Goal: Find specific page/section: Find specific page/section

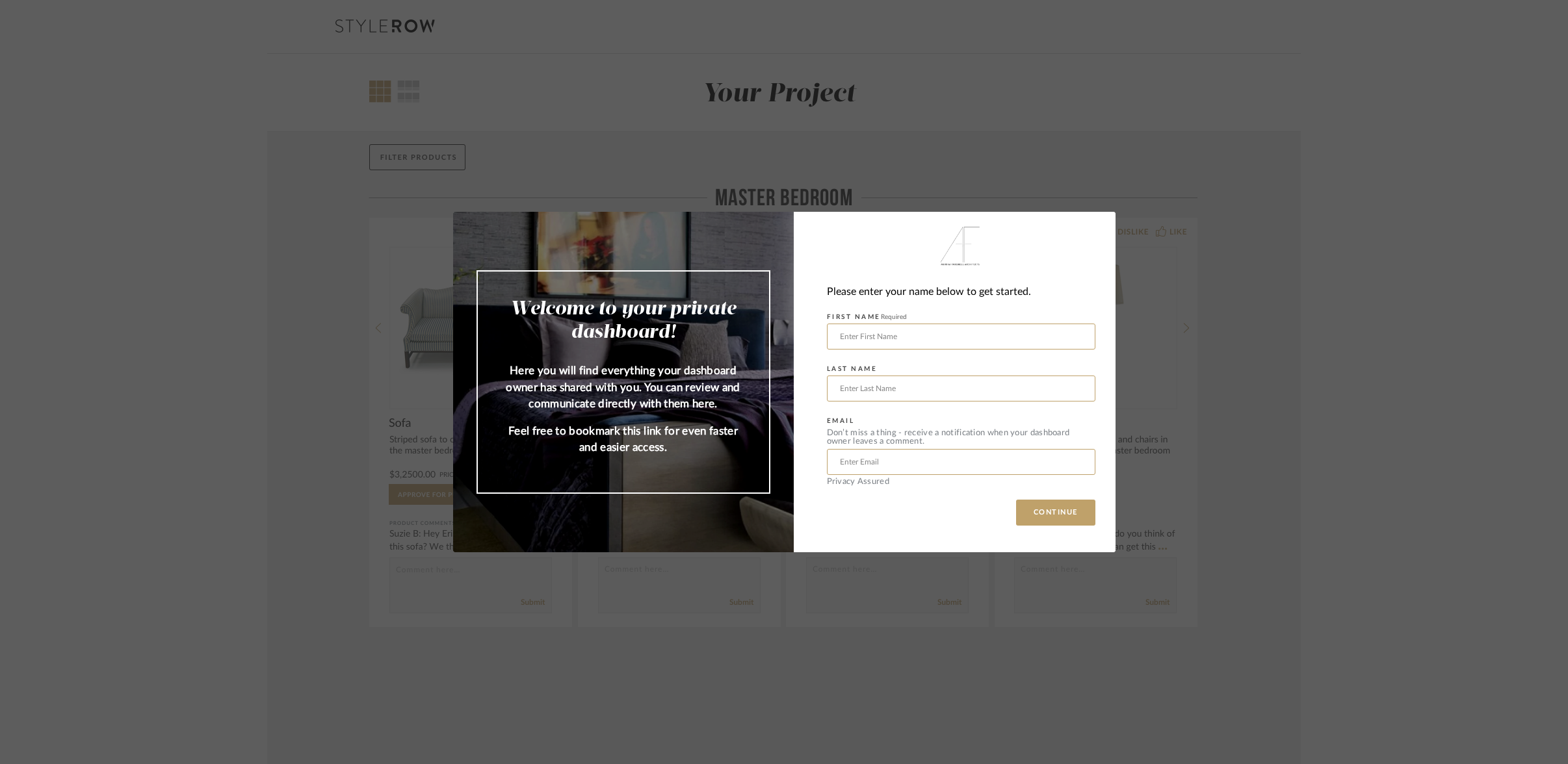
click at [1249, 298] on div "Welcome to your private dashboard! Here you will find everything your dashboard…" at bounding box center [784, 382] width 1568 height 764
type input "[PERSON_NAME]"
type input "[PERSON_NAME][EMAIL_ADDRESS][PERSON_NAME][DOMAIN_NAME]"
click at [1050, 513] on button "CONTINUE" at bounding box center [1055, 513] width 79 height 26
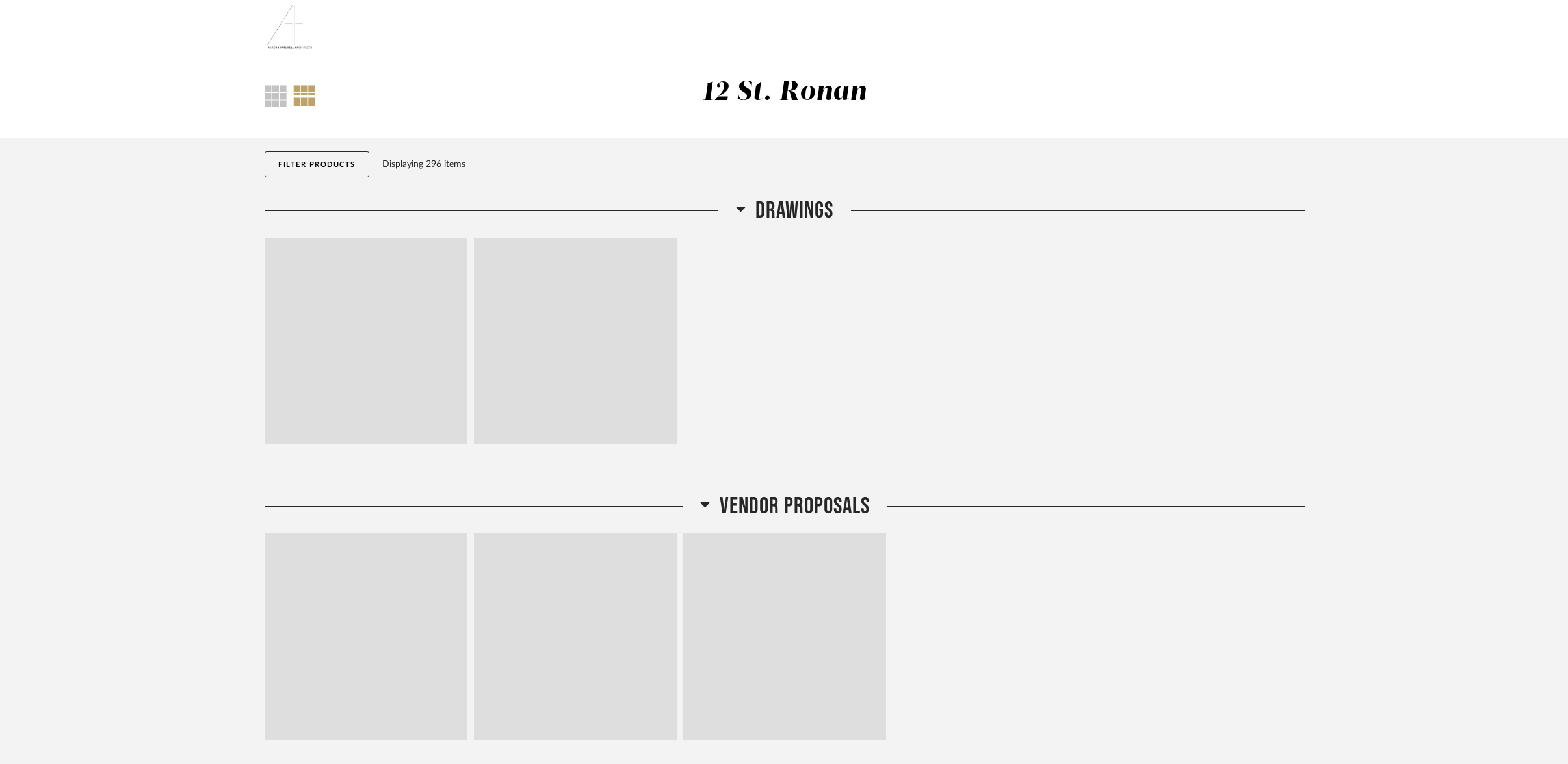
scroll to position [4933, 0]
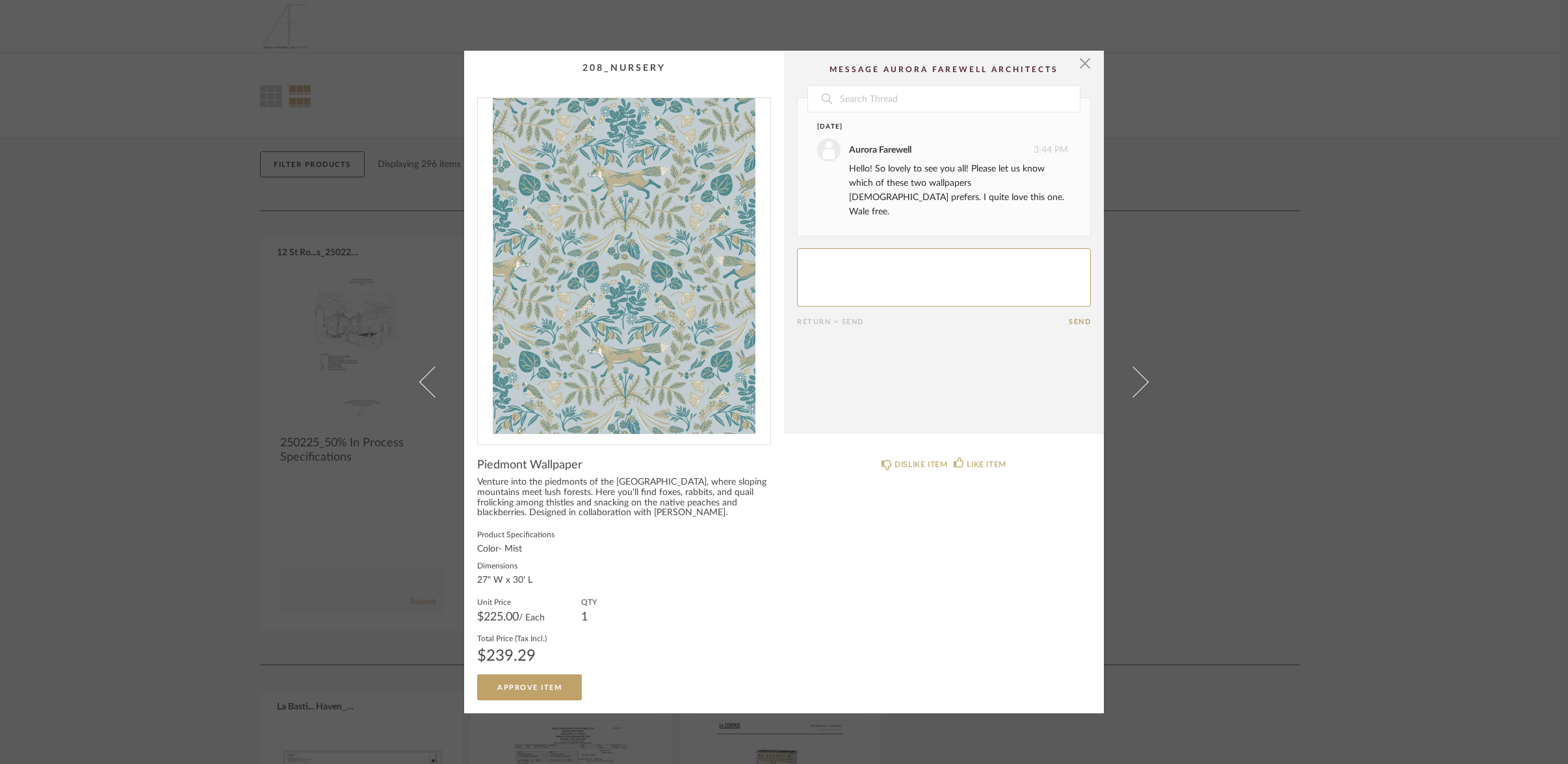
click at [1142, 379] on html "Thumbnail View Full View 12 St. Ronan Filter Items Category Tables (16) Storage…" at bounding box center [784, 382] width 1568 height 764
drag, startPoint x: 1481, startPoint y: 431, endPoint x: 1140, endPoint y: 384, distance: 344.2
click at [1140, 384] on html "Thumbnail View Full View 12 St. Ronan Filter Items Category Tables (16) Storage…" at bounding box center [784, 382] width 1568 height 764
drag, startPoint x: 1140, startPoint y: 384, endPoint x: 426, endPoint y: 384, distance: 714.0
click at [426, 384] on html "Thumbnail View Full View 12 St. Ronan Filter Items Category Tables (16) Storage…" at bounding box center [784, 382] width 1568 height 764
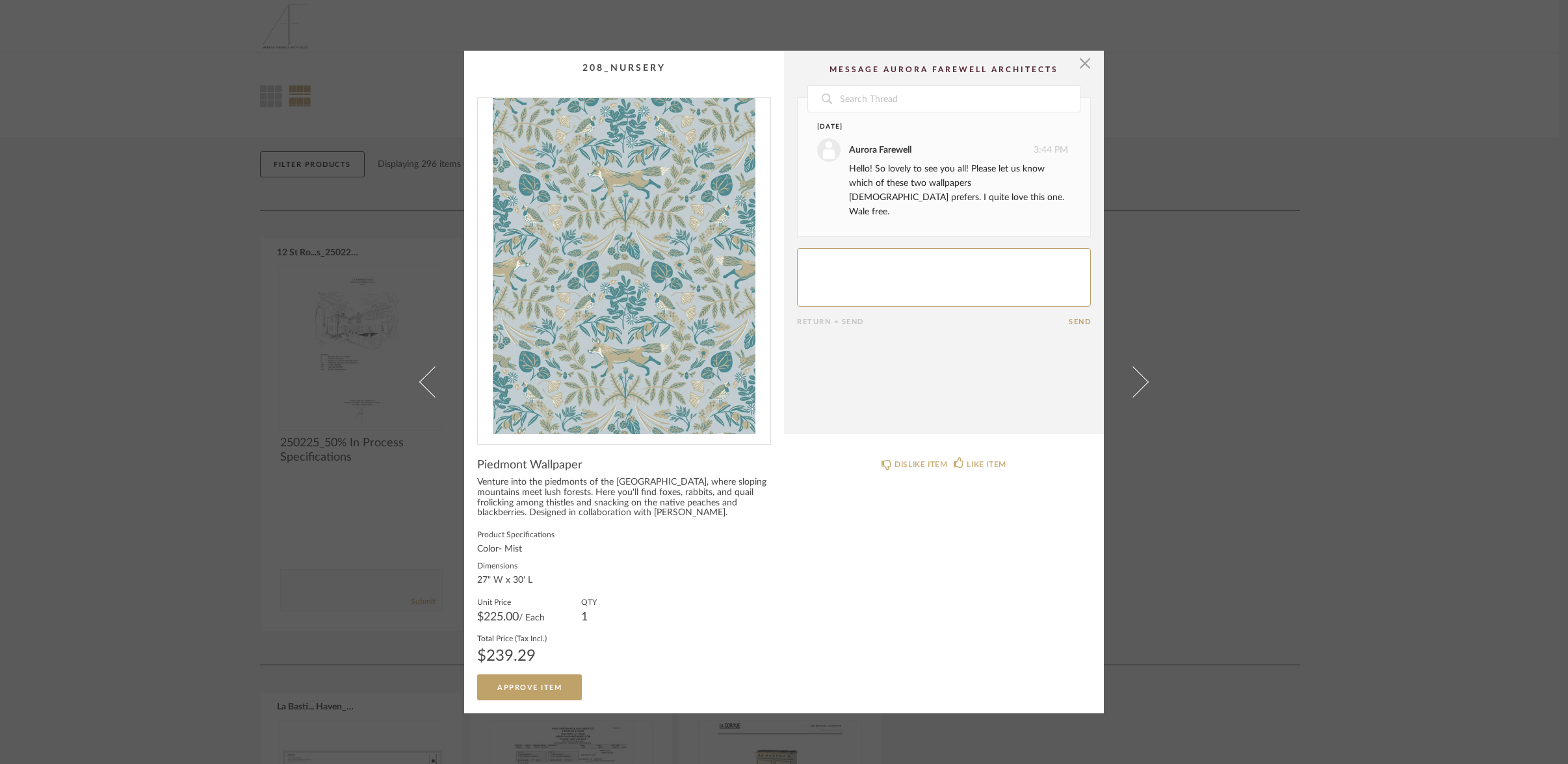
drag, startPoint x: 426, startPoint y: 384, endPoint x: 218, endPoint y: 404, distance: 209.0
click at [218, 404] on html "Thumbnail View Full View 12 St. Ronan Filter Items Category Tables (16) Storage…" at bounding box center [784, 382] width 1568 height 764
click at [1090, 68] on html "Thumbnail View Full View 12 St. Ronan Filter Items Category Tables (16) Storage…" at bounding box center [784, 382] width 1568 height 764
drag, startPoint x: 218, startPoint y: 404, endPoint x: 1077, endPoint y: 69, distance: 922.0
click at [1077, 69] on html "Thumbnail View Full View 12 St. Ronan Filter Items Category Tables (16) Storage…" at bounding box center [784, 382] width 1568 height 764
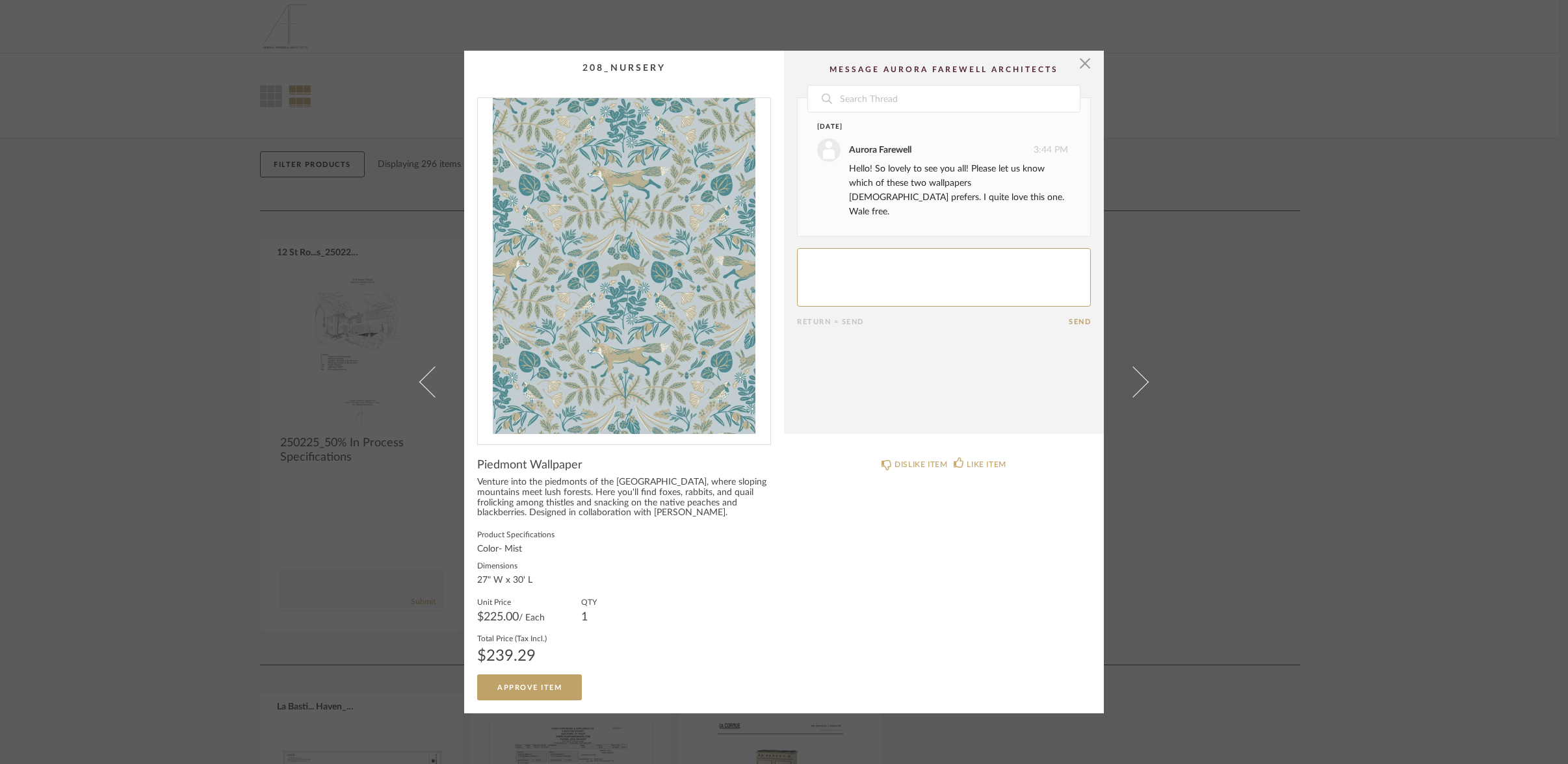
click at [1081, 67] on html "Thumbnail View Full View 12 St. Ronan Filter Items Category Tables (16) Storage…" at bounding box center [784, 382] width 1568 height 764
click at [1081, 68] on html "Thumbnail View Full View 12 St. Ronan Filter Items Category Tables (16) Storage…" at bounding box center [784, 382] width 1568 height 764
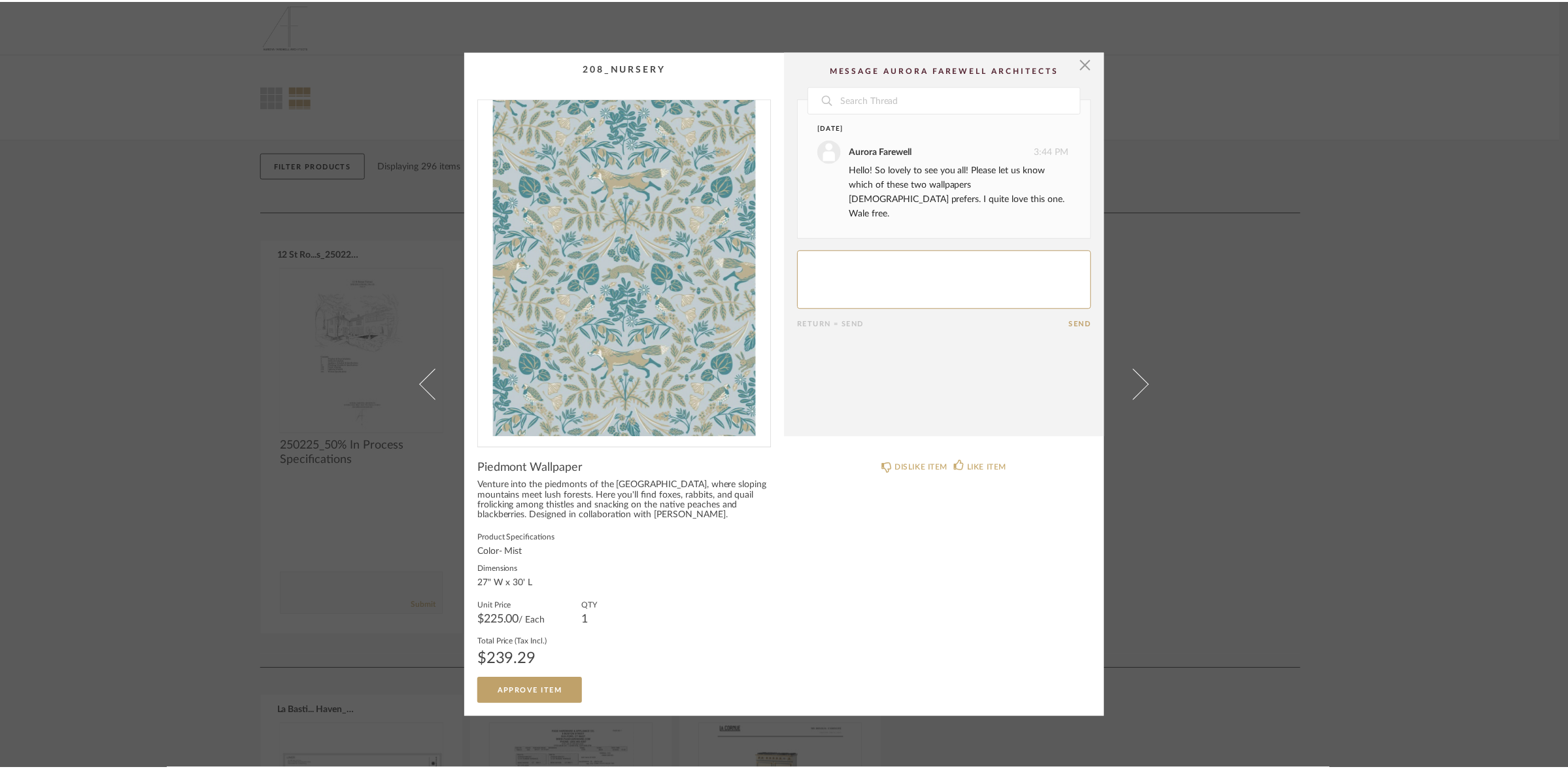
scroll to position [0, 0]
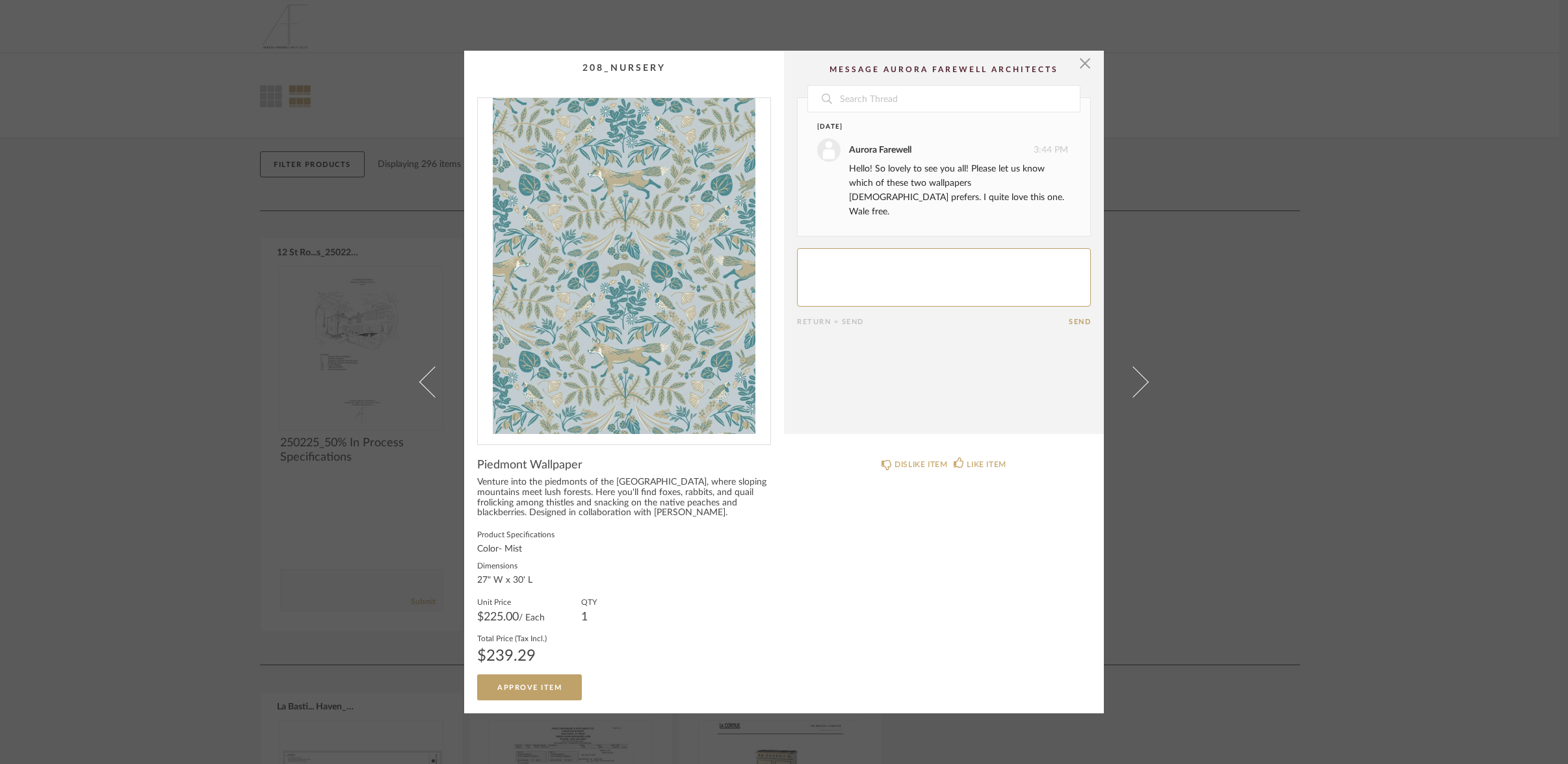
drag, startPoint x: 354, startPoint y: 484, endPoint x: 350, endPoint y: 473, distance: 11.7
click at [354, 484] on div "× Date [DATE] Aurora Farewell 3:44 PM Hello! So lovely to see you all! Please l…" at bounding box center [784, 382] width 1568 height 764
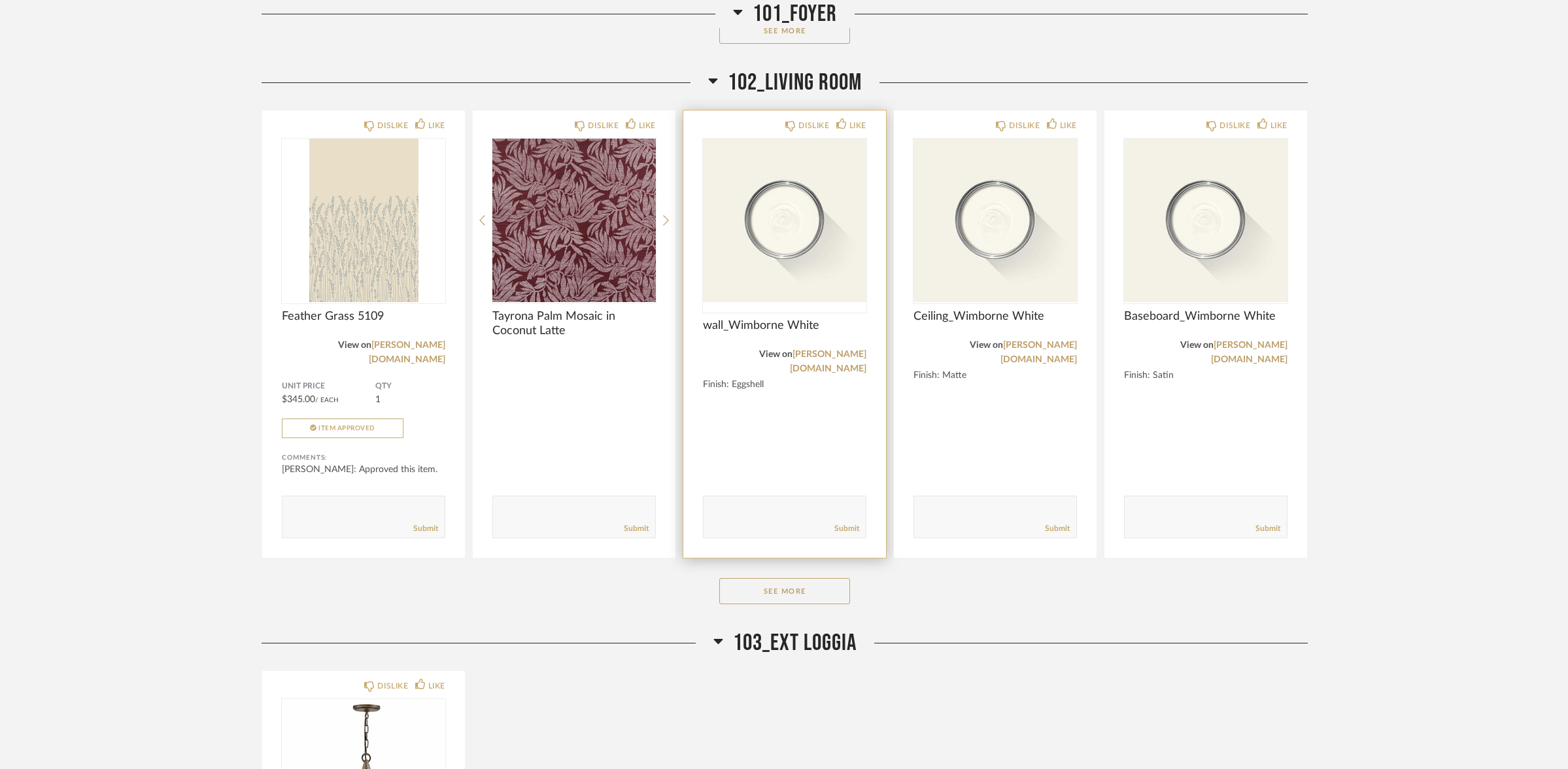
scroll to position [2698, 0]
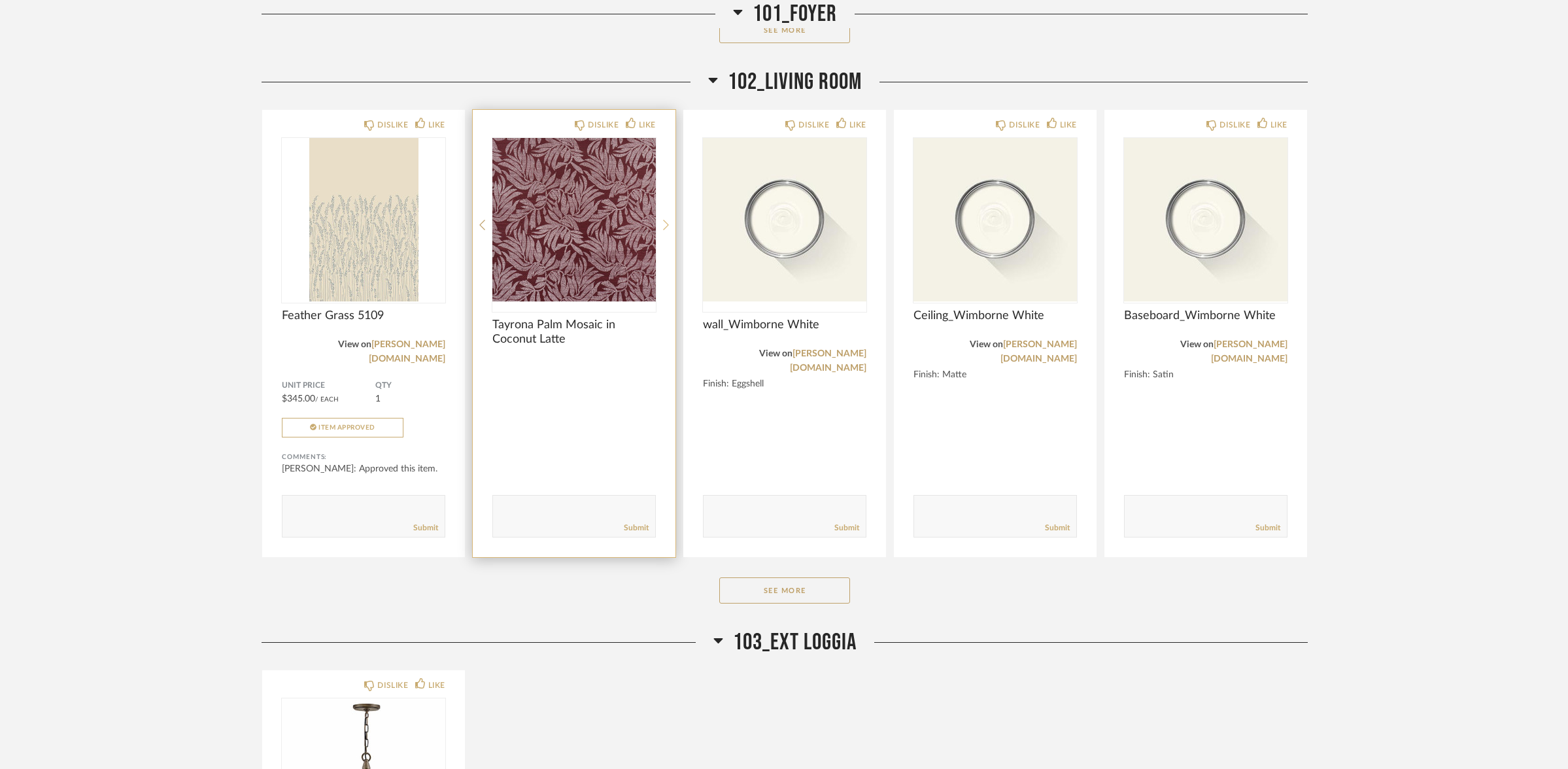
click at [663, 219] on icon at bounding box center [666, 224] width 6 height 12
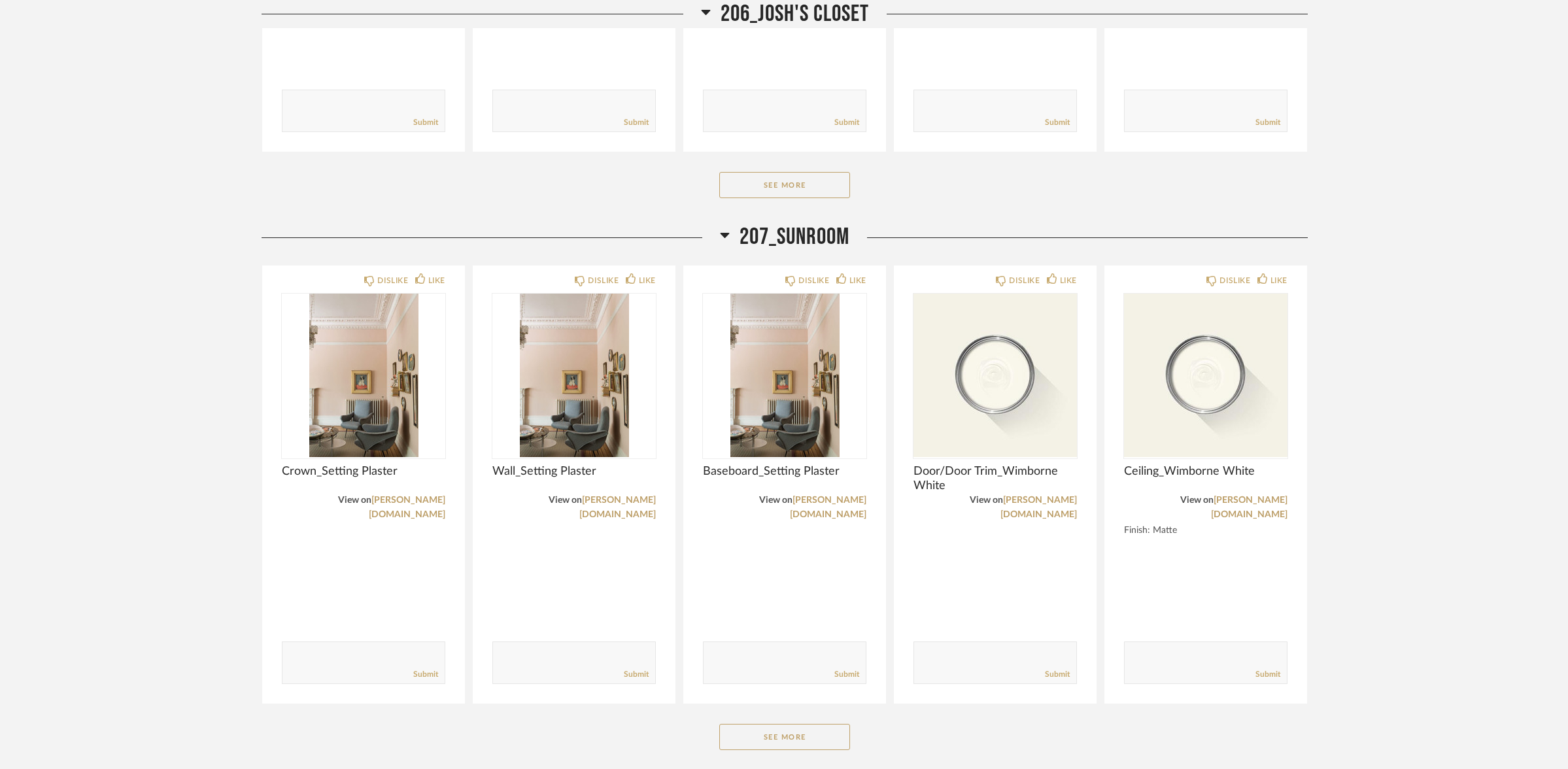
scroll to position [10619, 0]
